Goal: Ask a question: Seek information or help from site administrators or community

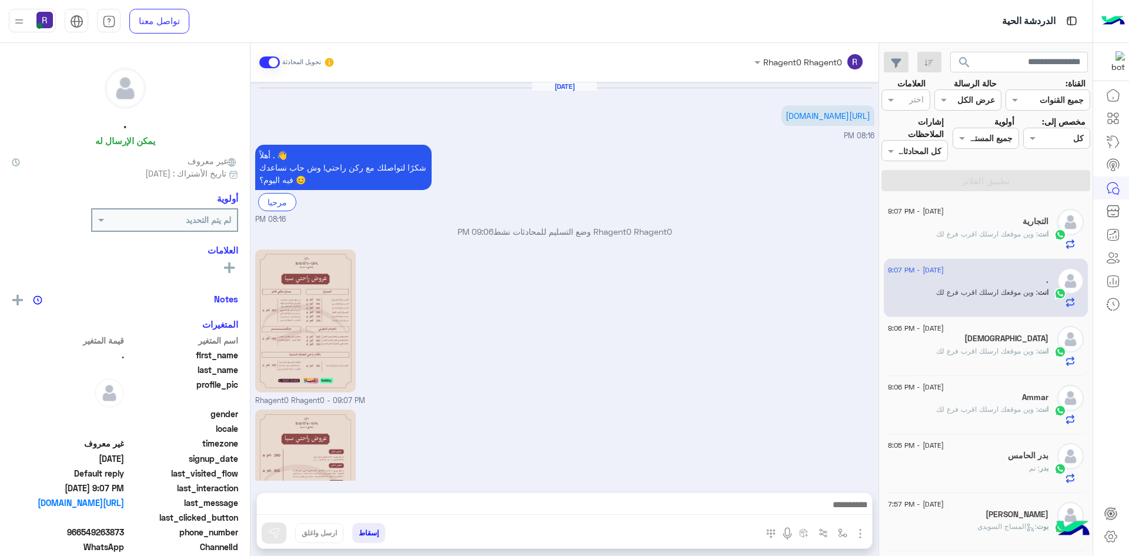
scroll to position [145, 0]
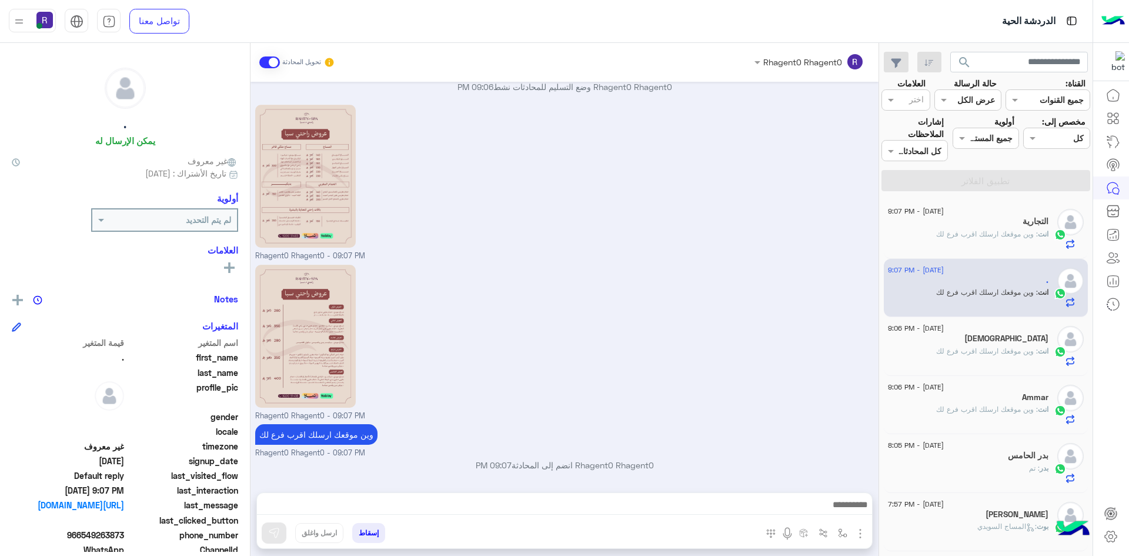
click at [1009, 239] on p "انت : وين موقعك ارسلك اقرب فرع لك" at bounding box center [992, 234] width 112 height 11
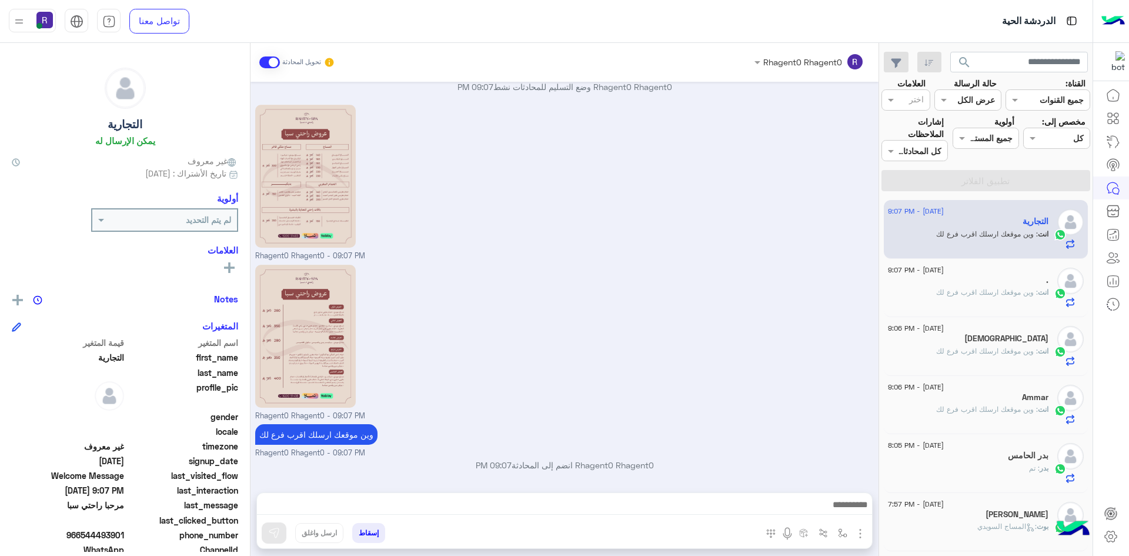
click at [1007, 298] on p "انت : وين موقعك ارسلك اقرب فرع لك" at bounding box center [992, 292] width 112 height 11
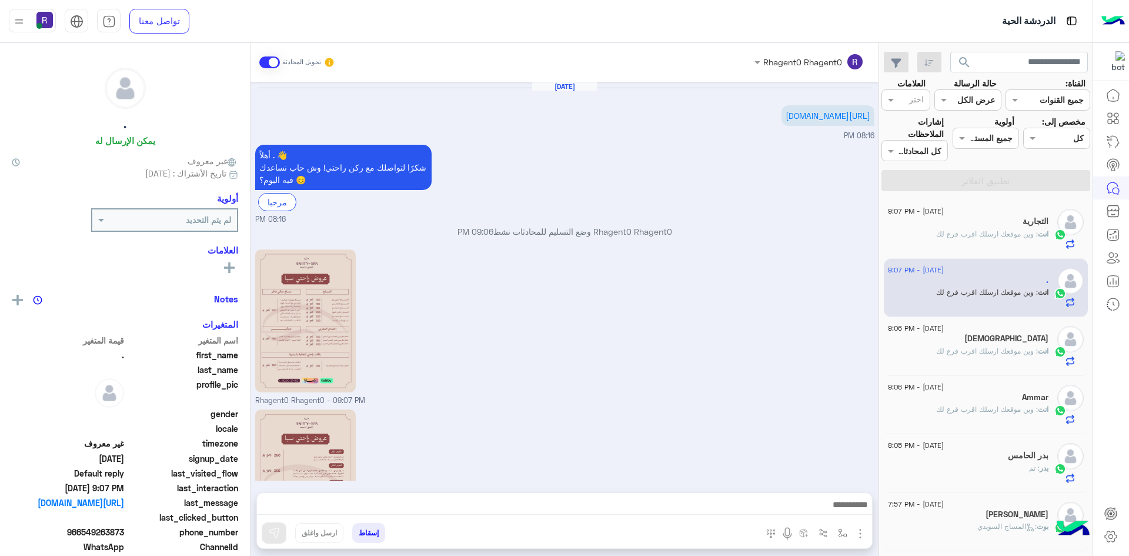
scroll to position [145, 0]
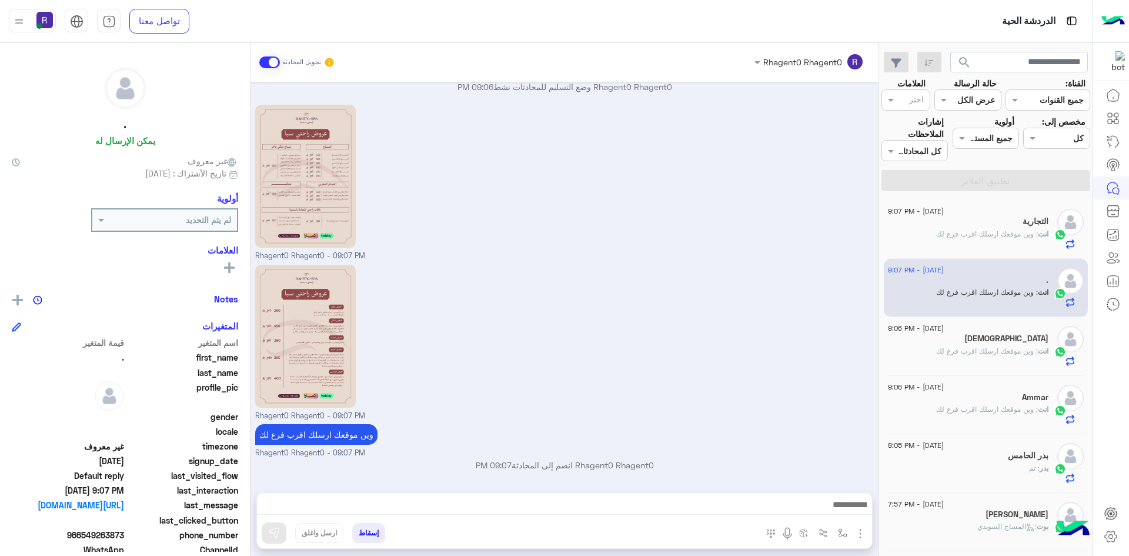
click at [1014, 224] on div "التجارية" at bounding box center [968, 222] width 161 height 12
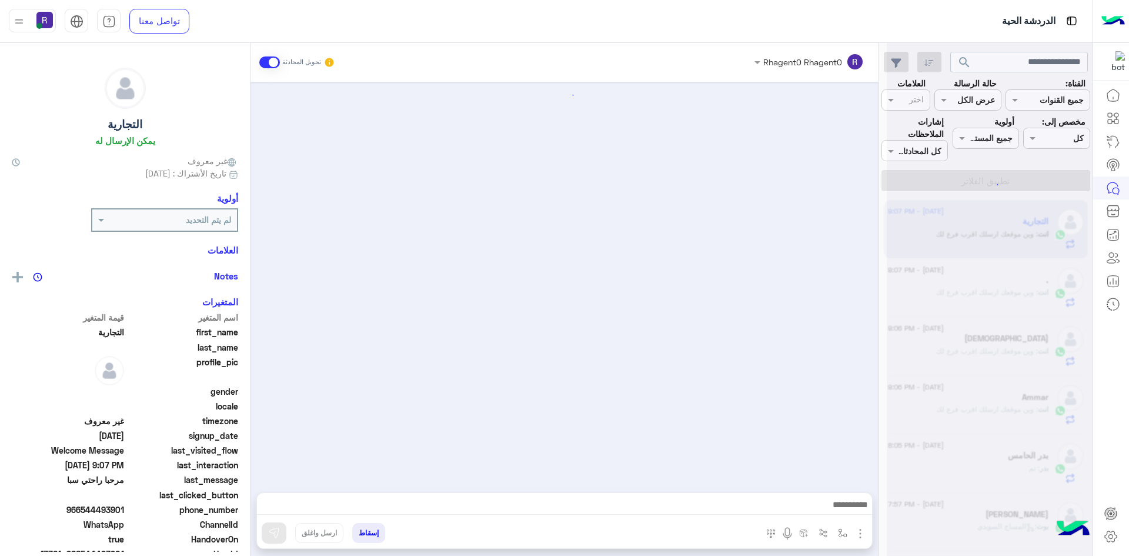
scroll to position [145, 0]
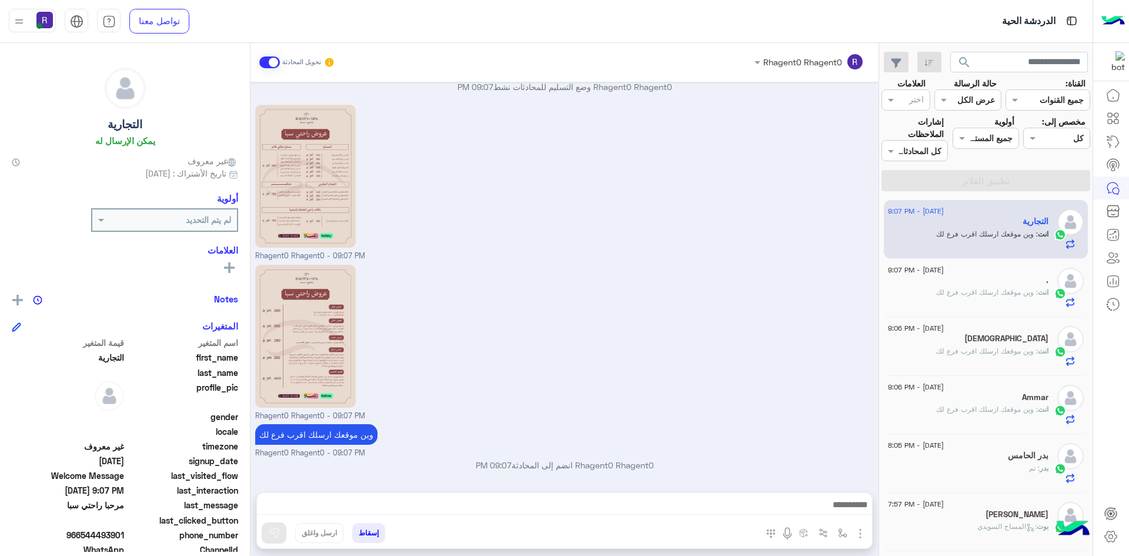
click at [1005, 299] on div "انت : وين موقعك ارسلك اقرب فرع لك" at bounding box center [968, 297] width 161 height 21
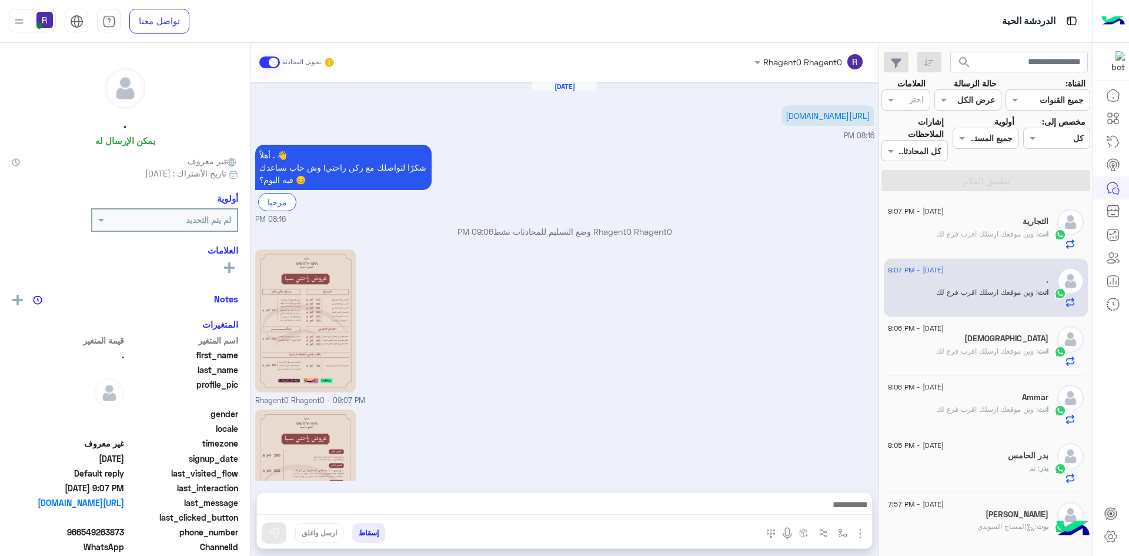
scroll to position [145, 0]
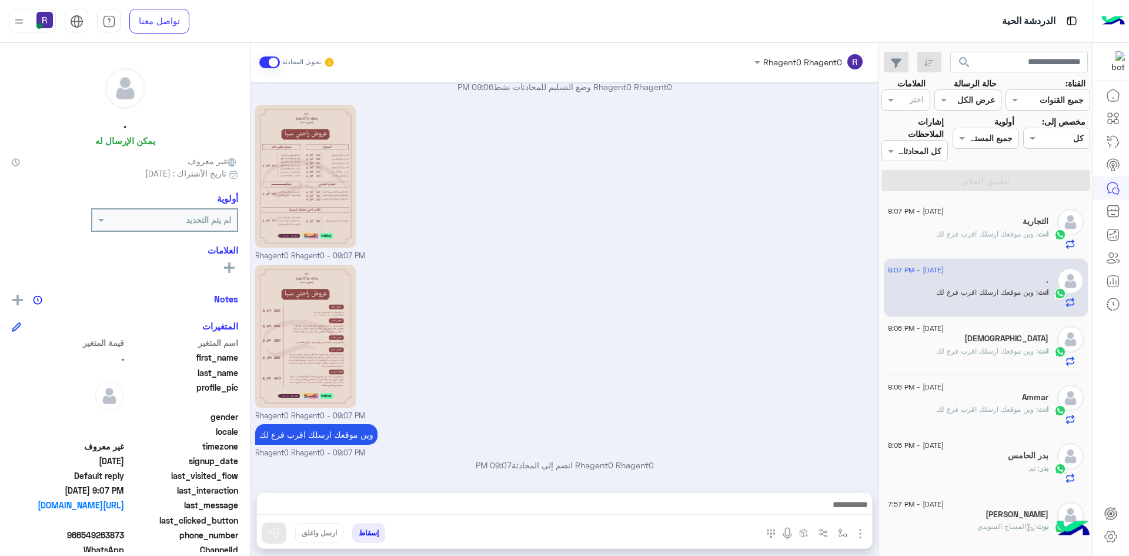
click at [954, 233] on span ": وين موقعك ارسلك اقرب فرع لك" at bounding box center [987, 233] width 102 height 9
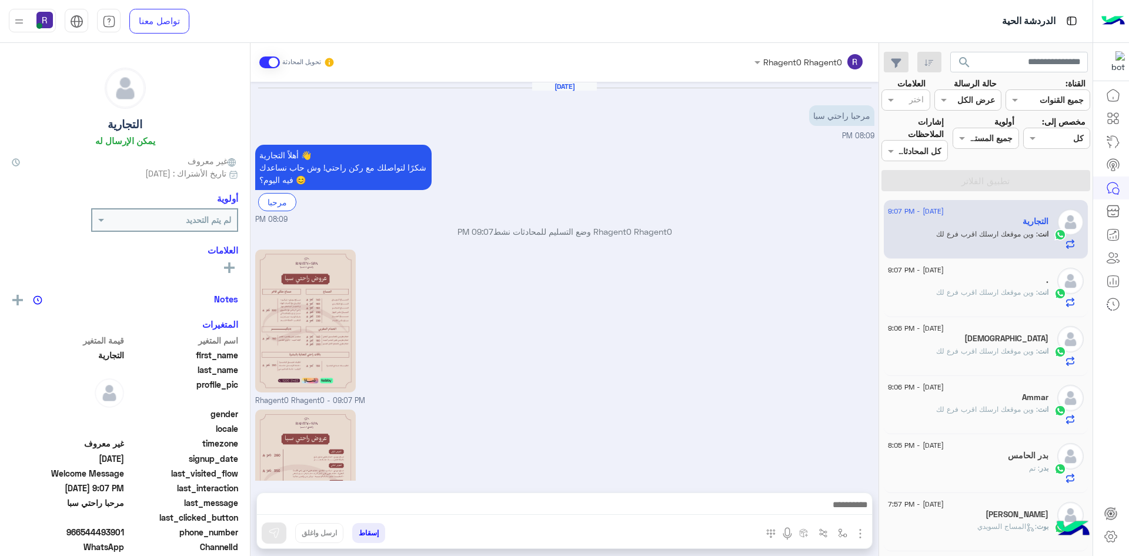
scroll to position [145, 0]
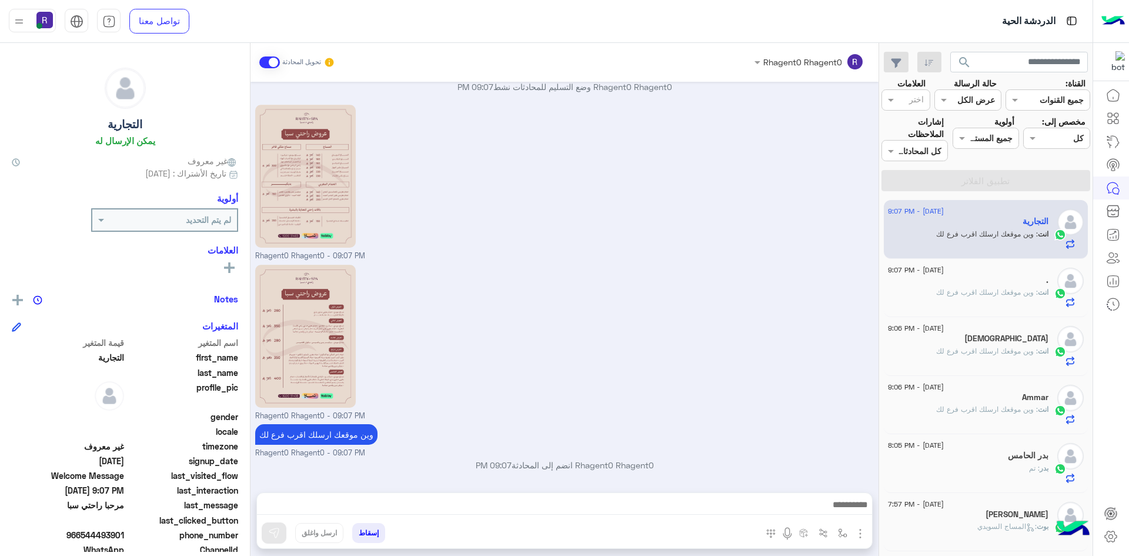
click at [974, 292] on span ": وين موقعك ارسلك اقرب فرع لك" at bounding box center [987, 292] width 102 height 9
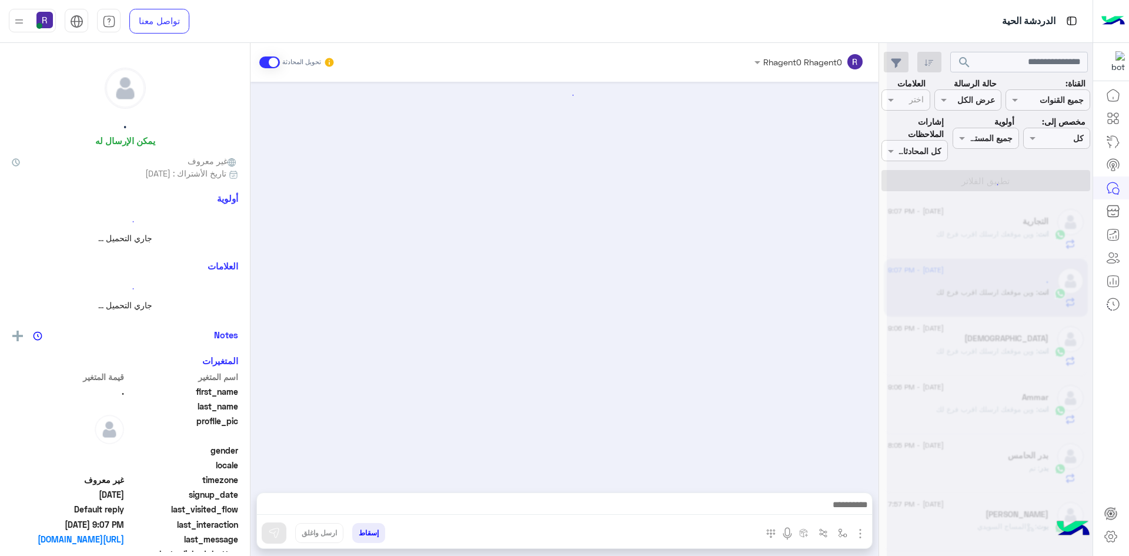
scroll to position [145, 0]
